Goal: Task Accomplishment & Management: Use online tool/utility

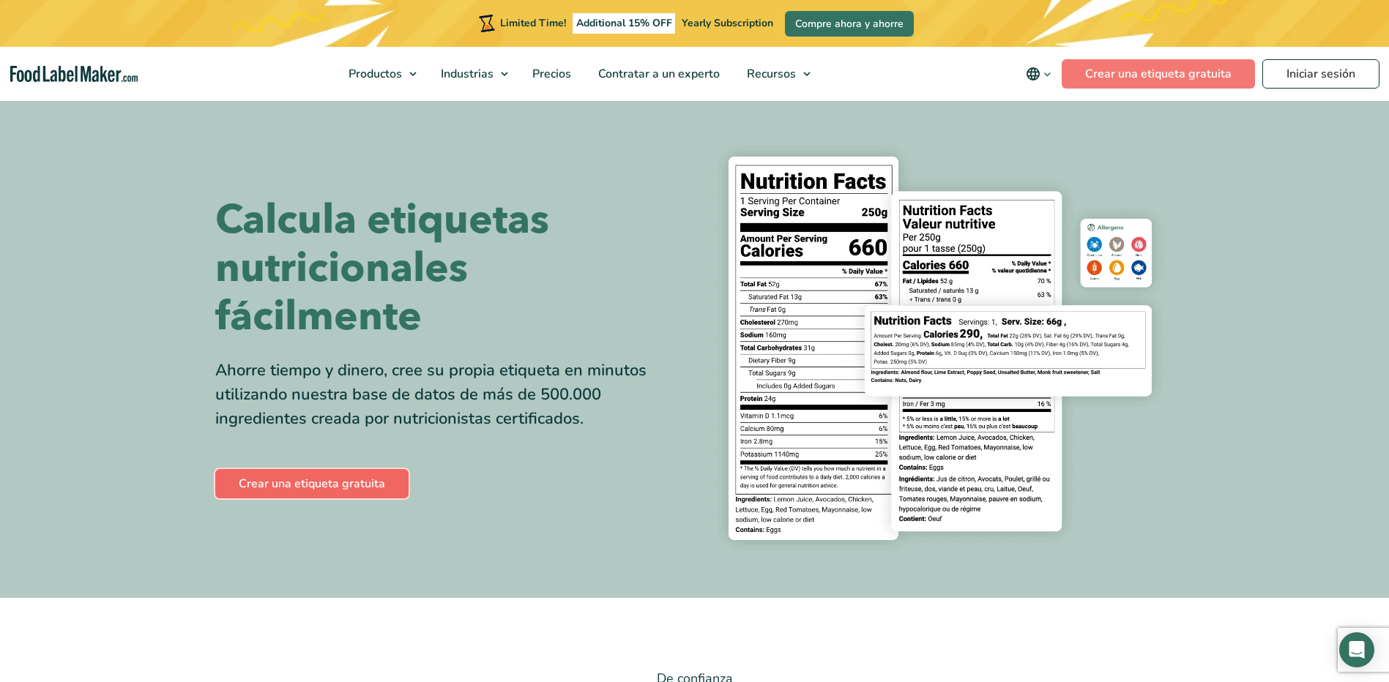
click at [351, 479] on link "Crear una etiqueta gratuita" at bounding box center [311, 483] width 193 height 29
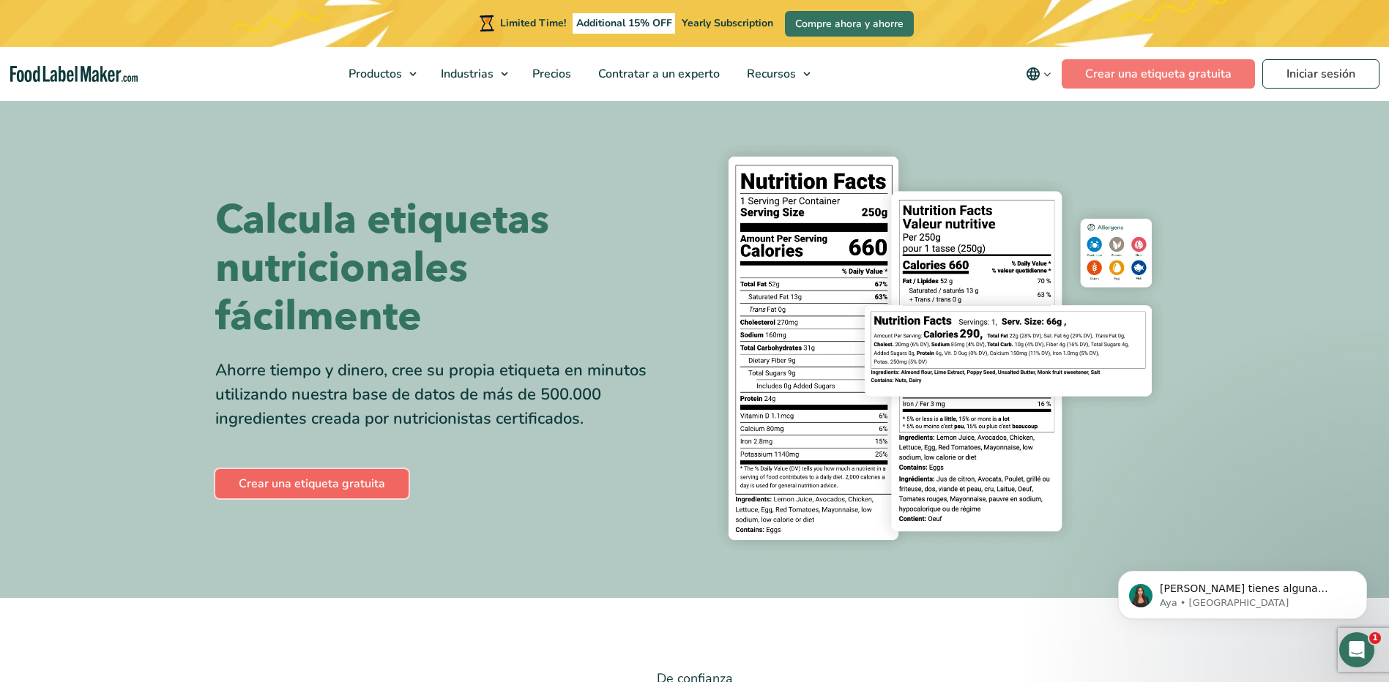
click at [316, 477] on link "Crear una etiqueta gratuita" at bounding box center [311, 483] width 193 height 29
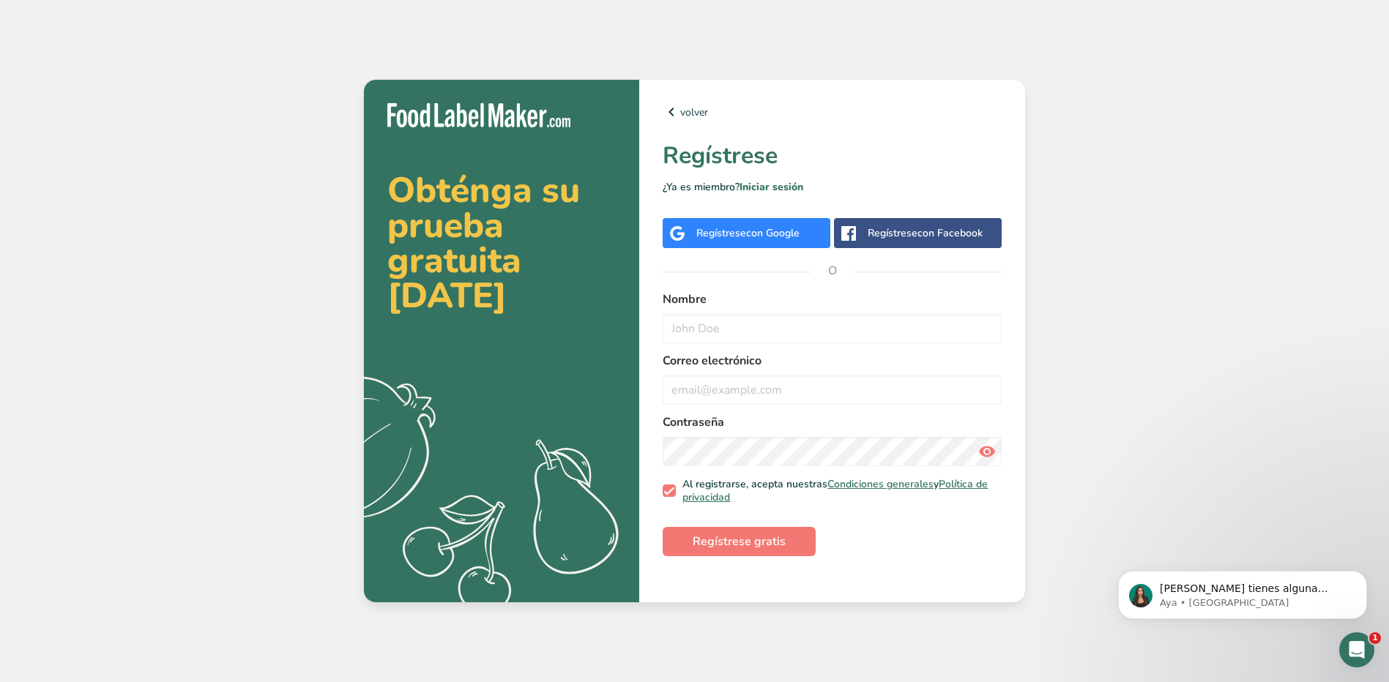
click at [748, 228] on span "con Google" at bounding box center [772, 233] width 53 height 14
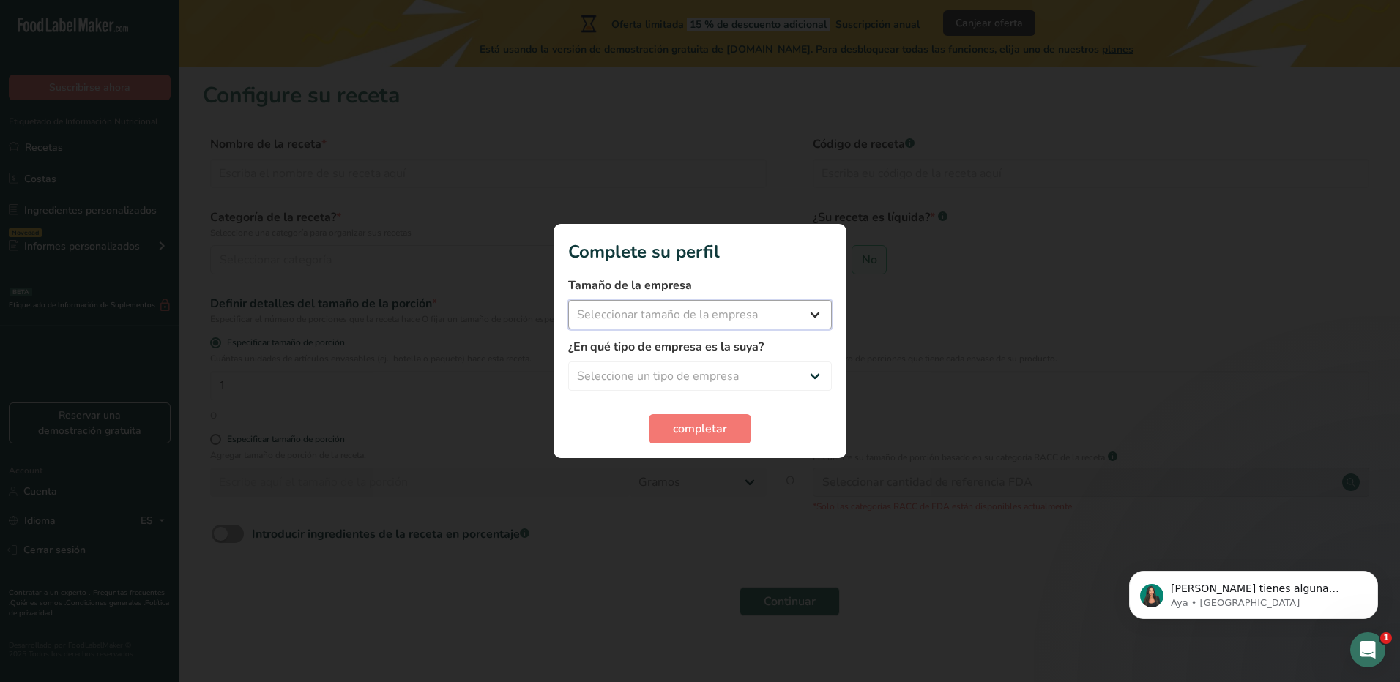
click at [694, 316] on select "Seleccionar tamaño de la empresa Menos de 10 empleados De 10 a 50 empleados De …" at bounding box center [700, 314] width 264 height 29
select select "1"
click at [568, 300] on select "Seleccionar tamaño de la empresa Menos de 10 empleados De 10 a 50 empleados De …" at bounding box center [700, 314] width 264 height 29
click at [690, 373] on select "Seleccione un tipo de empresa Fabricante de alimentos envasados Restaurante y c…" at bounding box center [700, 376] width 264 height 29
select select "1"
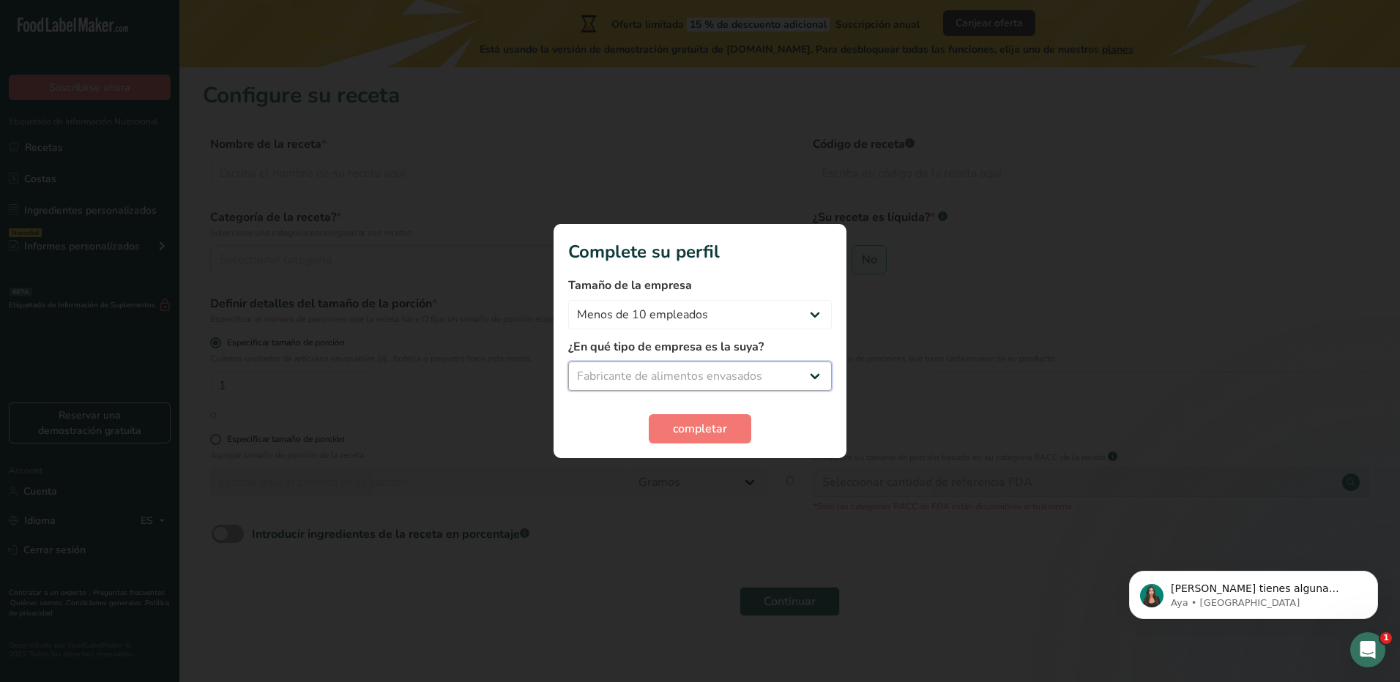
click at [568, 362] on select "Seleccione un tipo de empresa Fabricante de alimentos envasados Restaurante y c…" at bounding box center [700, 376] width 264 height 29
click at [703, 431] on span "completar" at bounding box center [700, 429] width 54 height 18
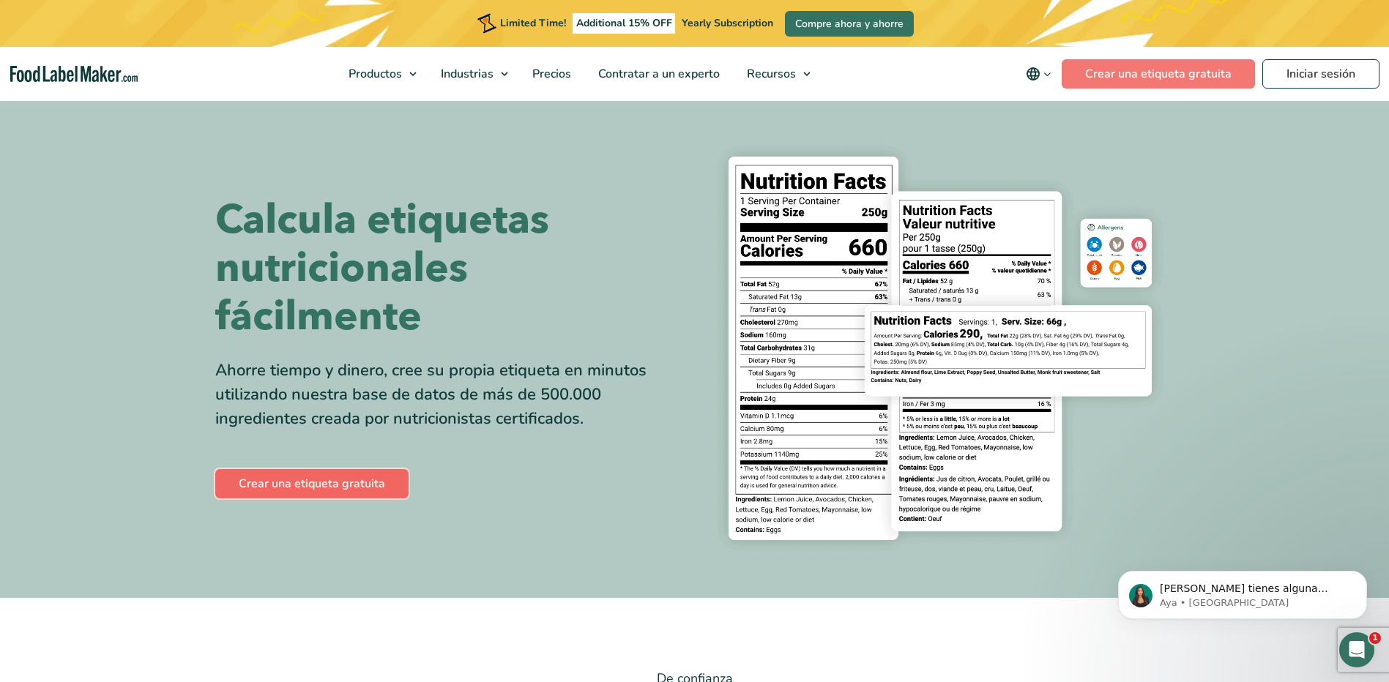
click at [348, 479] on link "Crear una etiqueta gratuita" at bounding box center [311, 483] width 193 height 29
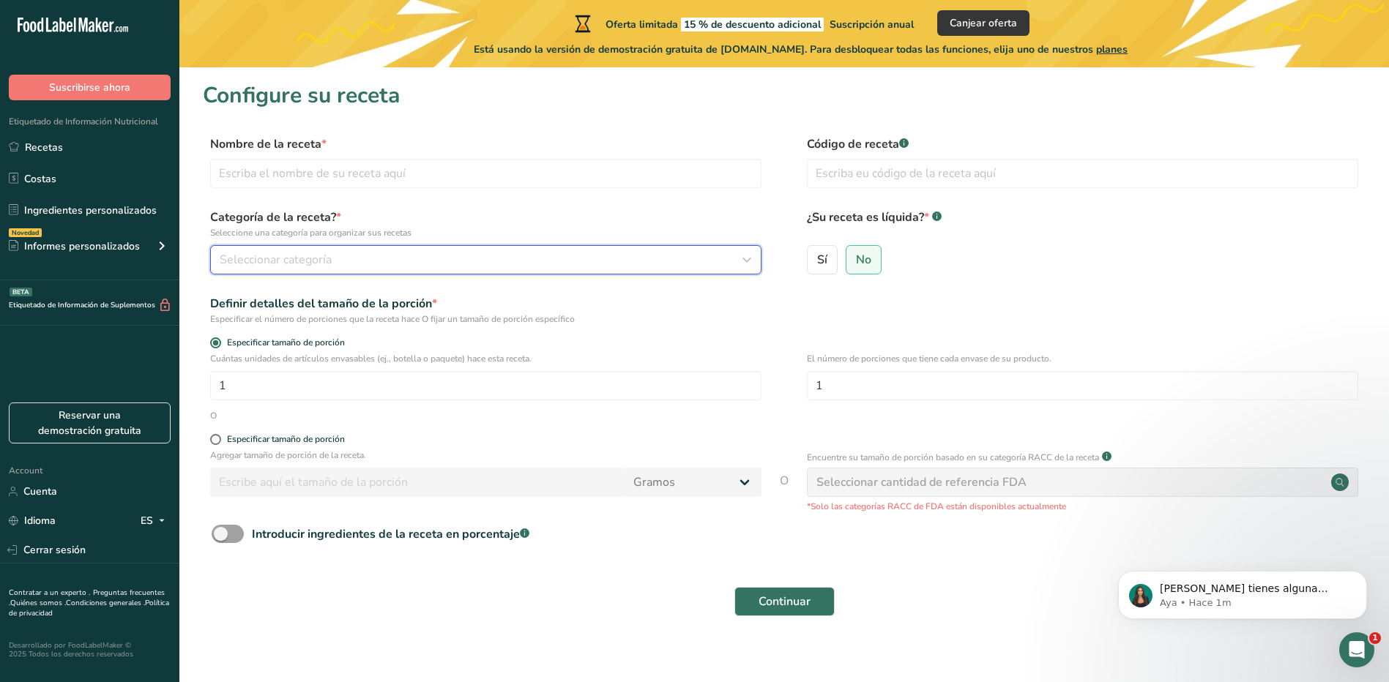
click at [335, 264] on div "Seleccionar categoría" at bounding box center [482, 260] width 524 height 18
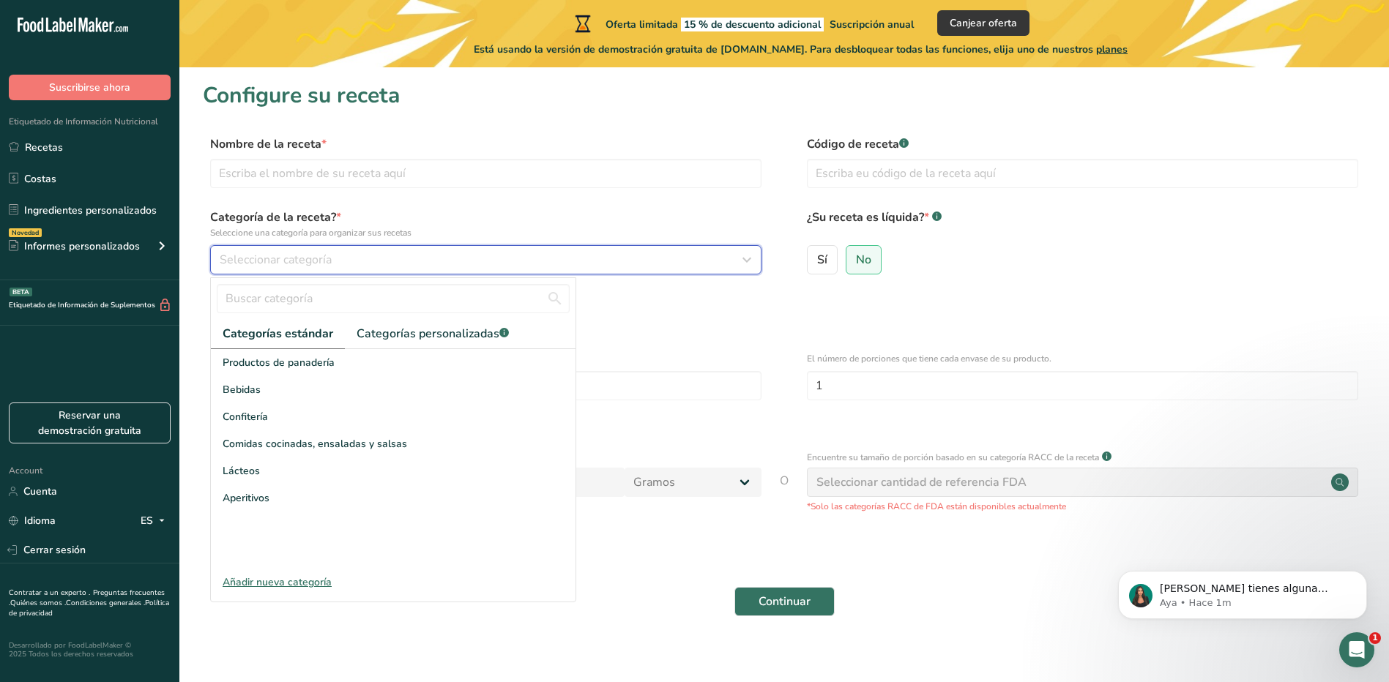
click at [335, 264] on div "Seleccionar categoría" at bounding box center [482, 260] width 524 height 18
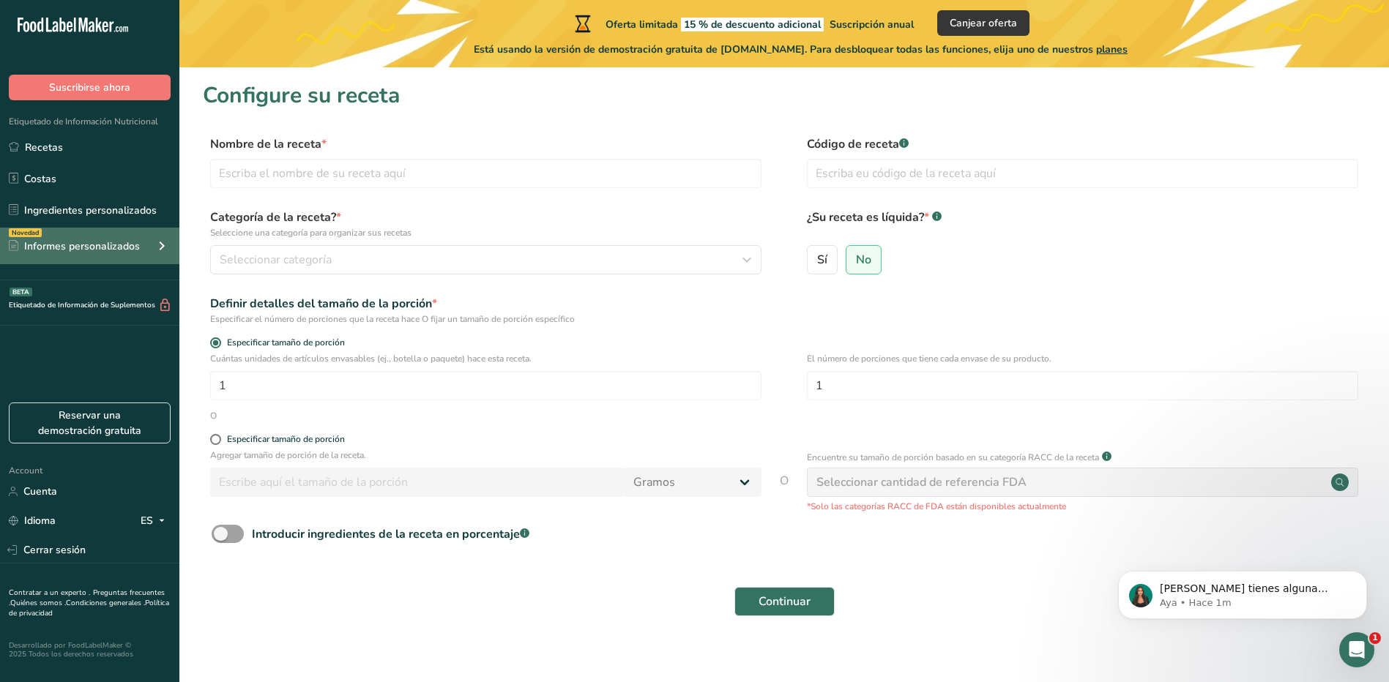
click at [162, 245] on icon at bounding box center [162, 246] width 18 height 26
click at [163, 245] on icon at bounding box center [162, 246] width 18 height 26
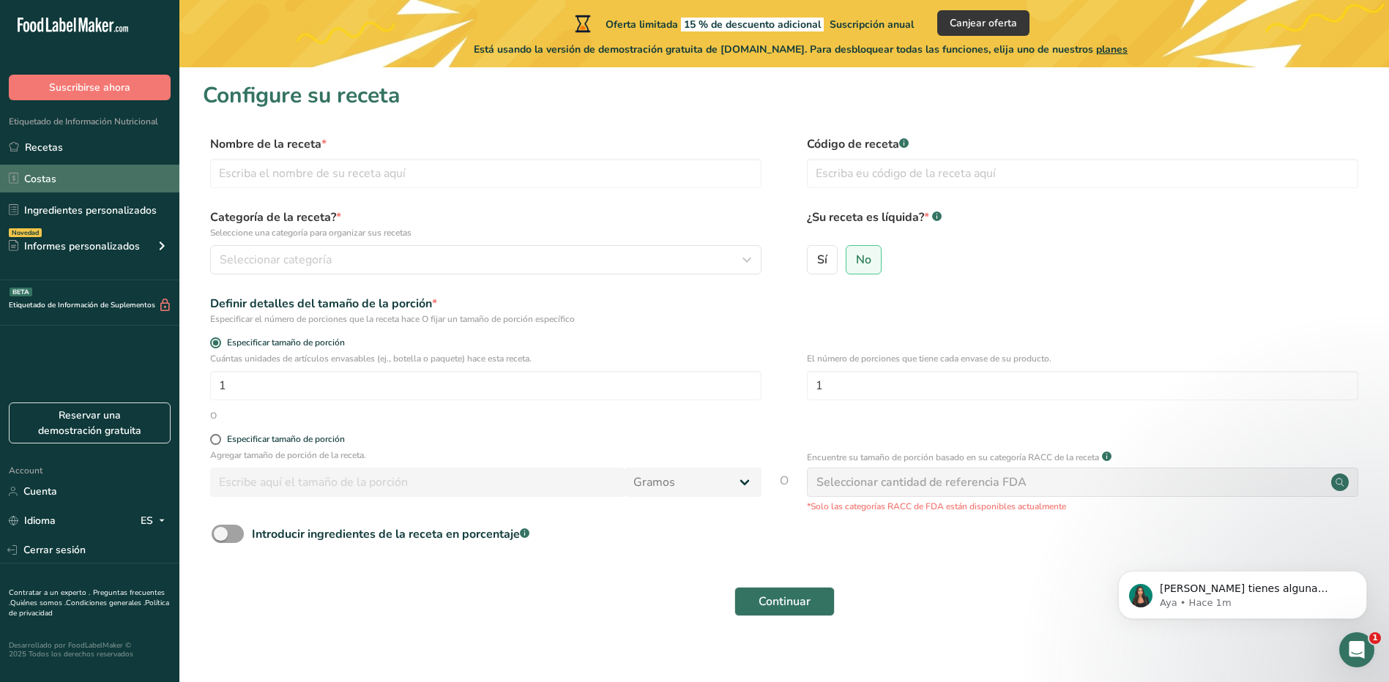
click at [75, 174] on link "Costas" at bounding box center [89, 179] width 179 height 28
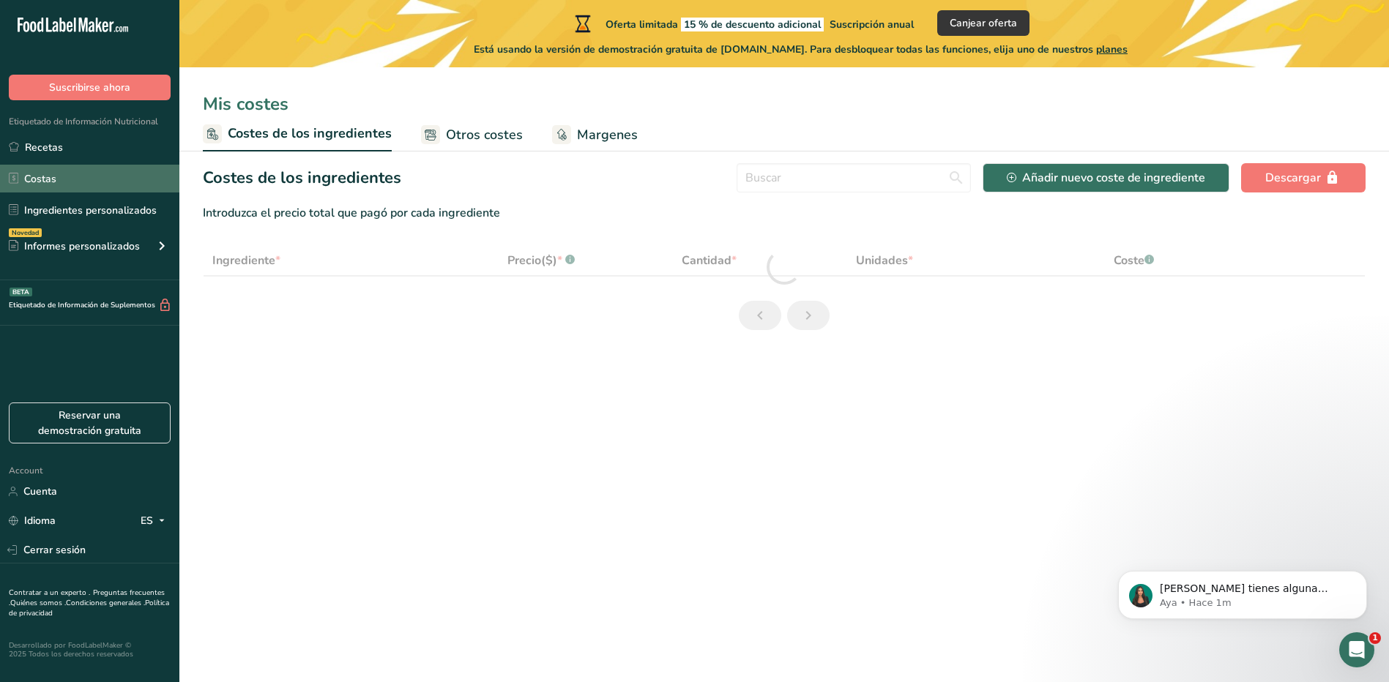
select select "1"
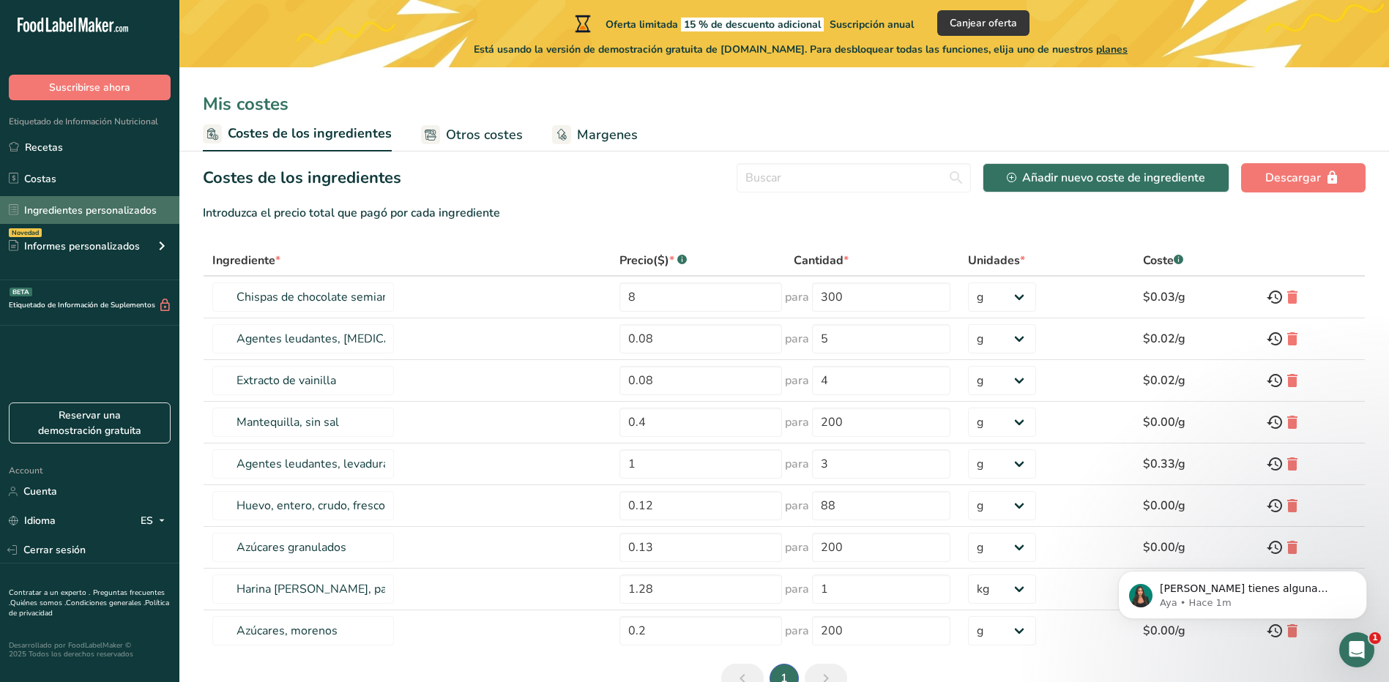
click at [135, 217] on link "Ingredientes personalizados" at bounding box center [89, 210] width 179 height 28
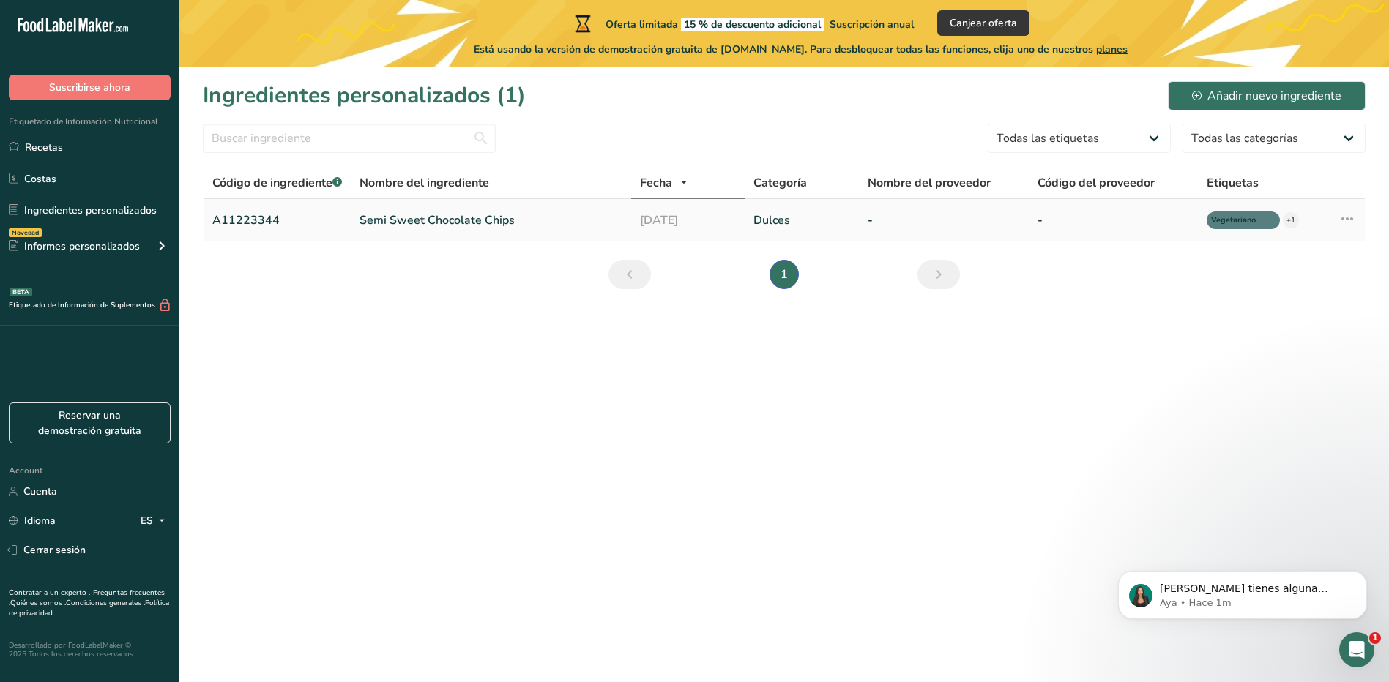
click at [392, 220] on link "Semi Sweet Chocolate Chips" at bounding box center [491, 221] width 263 height 18
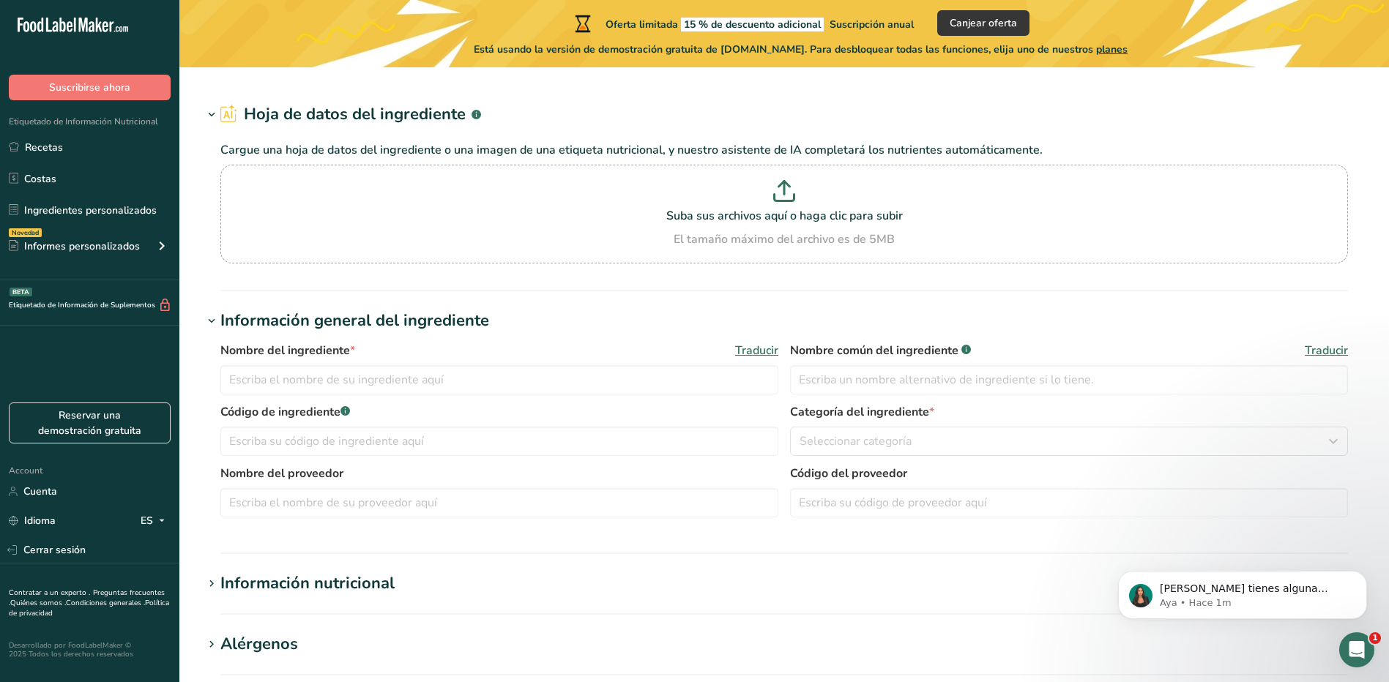
type input "Semi Sweet Chocolate Chips"
type input "Choco Chips"
type input "A11223344"
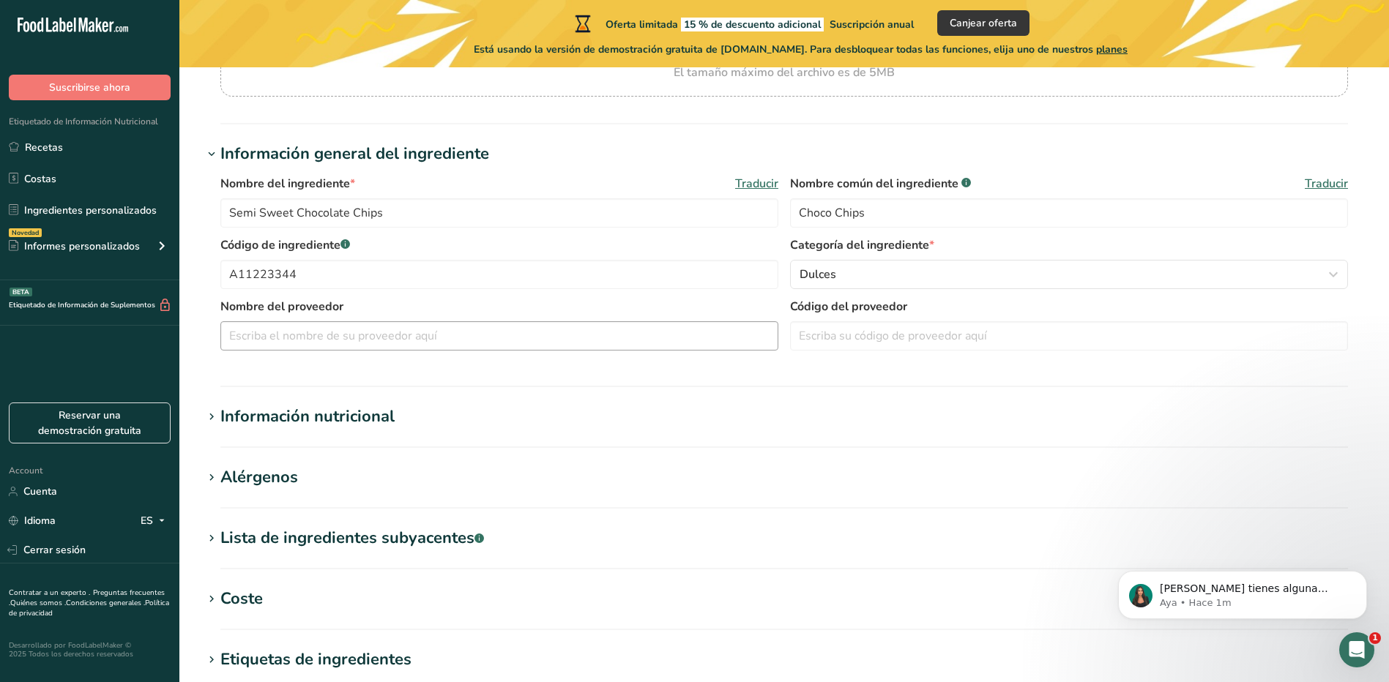
scroll to position [220, 0]
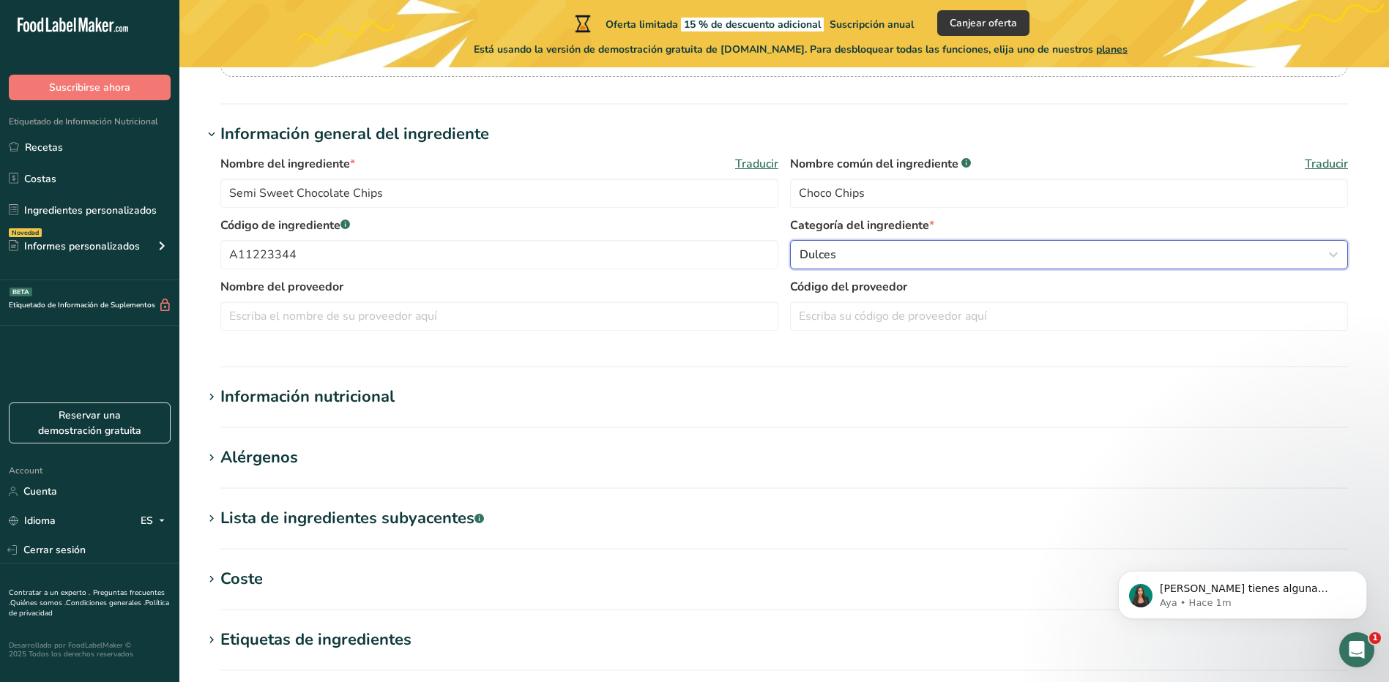
click at [871, 256] on div "Dulces" at bounding box center [1065, 255] width 530 height 18
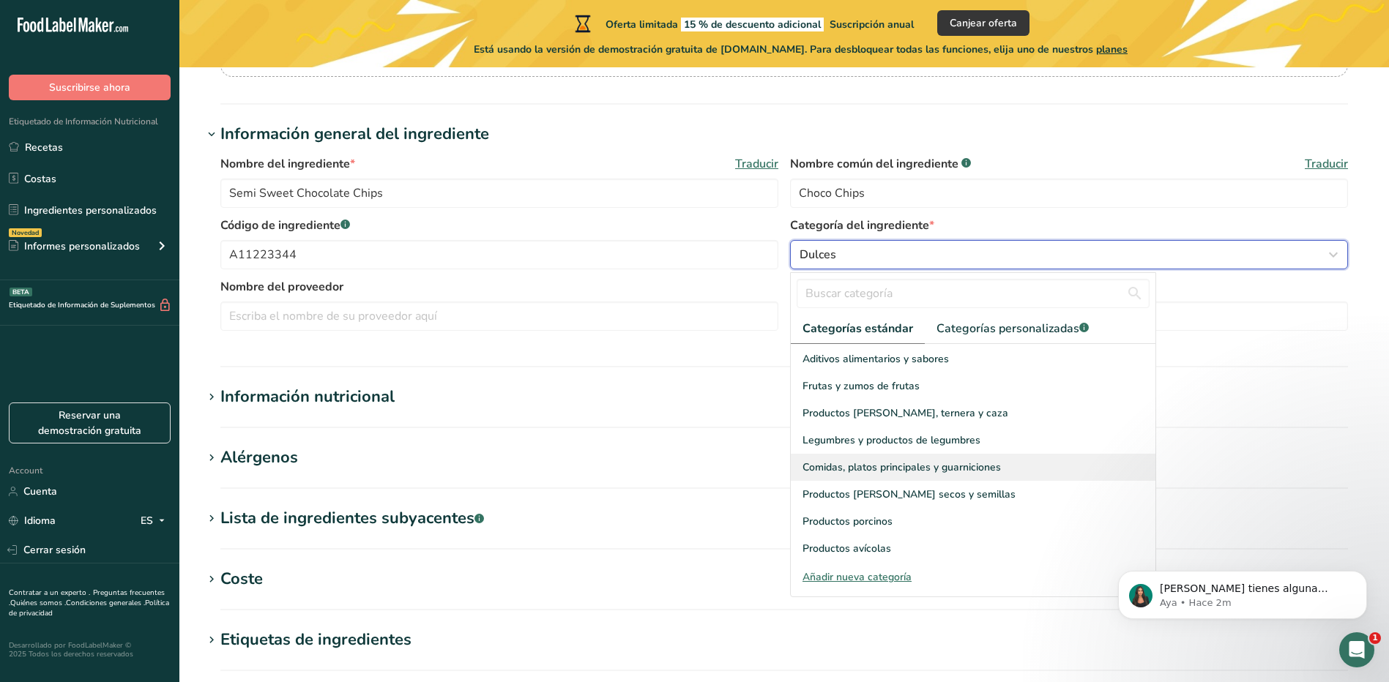
scroll to position [439, 0]
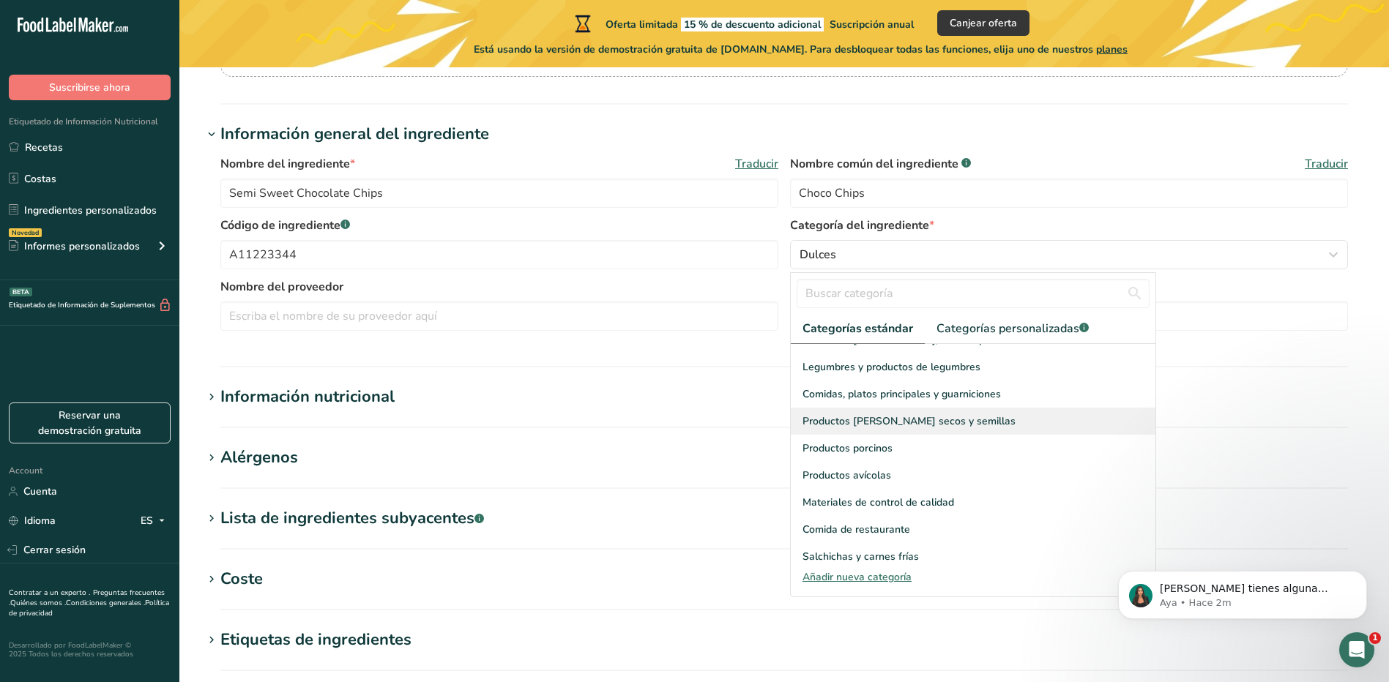
click at [1002, 412] on div "Productos [PERSON_NAME] secos y semillas" at bounding box center [973, 421] width 365 height 27
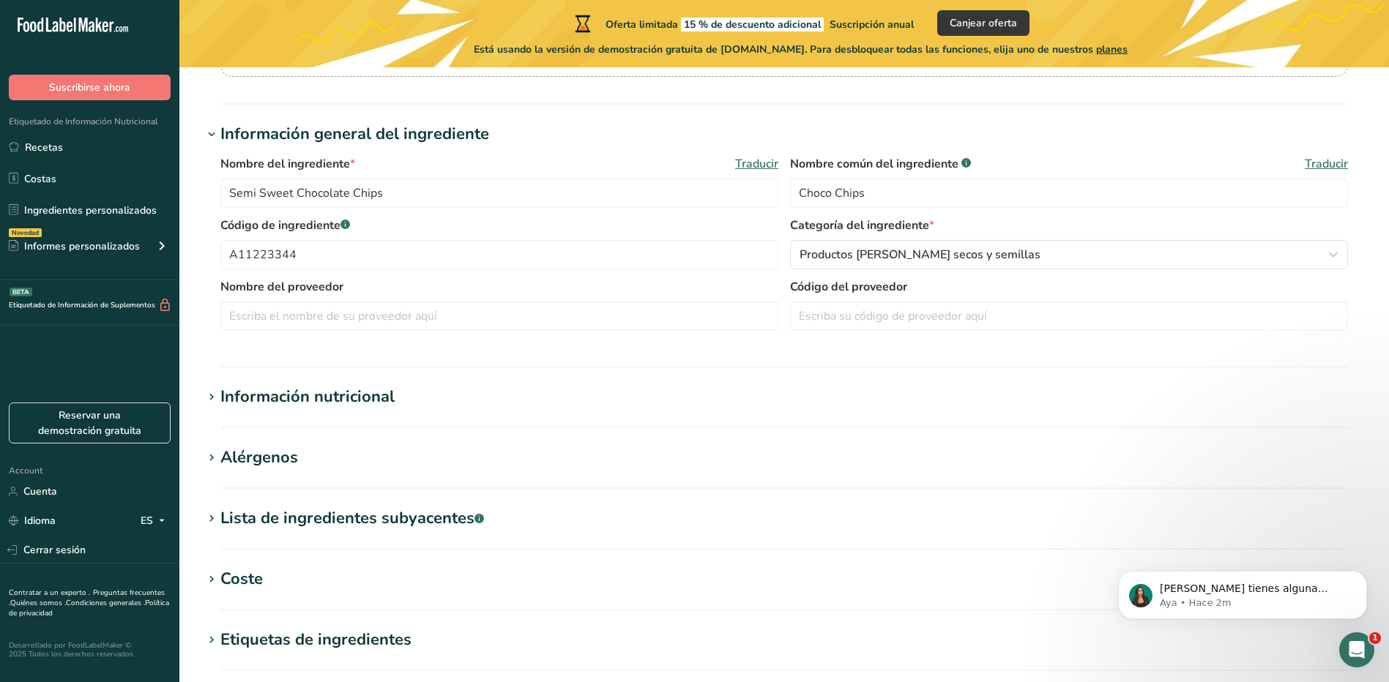
click at [638, 388] on h1 "Información nutricional" at bounding box center [784, 397] width 1163 height 24
